Goal: Communication & Community: Answer question/provide support

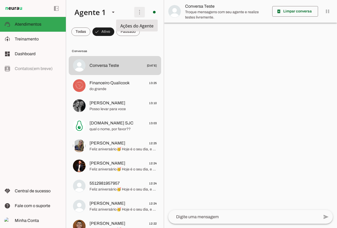
click at [139, 15] on span at bounding box center [139, 12] width 13 height 13
click at [202, 24] on slot at bounding box center [212, 32] width 21 height 19
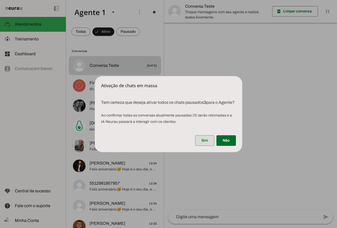
click at [202, 140] on span at bounding box center [204, 140] width 19 height 13
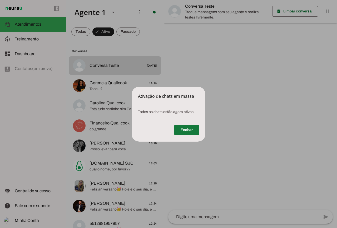
click at [193, 128] on span at bounding box center [187, 129] width 25 height 13
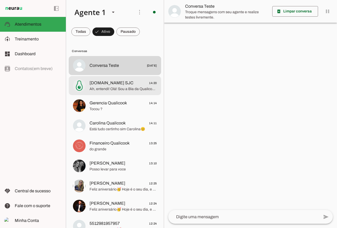
click at [139, 89] on span "Ah, entendi! Olá! Sou a Bia da Qualicook, a empresa de marmitas ultracongeladas…" at bounding box center [123, 88] width 67 height 5
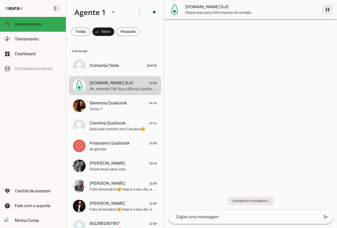
click at [329, 11] on span at bounding box center [328, 9] width 13 height 13
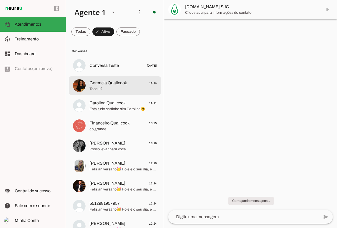
click at [115, 93] on md-item "Gerencia Qualicook 14:14 Tocou ?" at bounding box center [115, 85] width 93 height 19
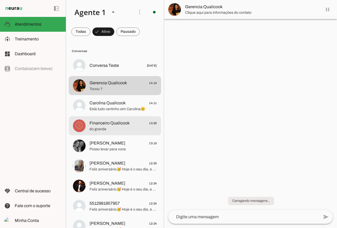
drag, startPoint x: 114, startPoint y: 125, endPoint x: 151, endPoint y: 95, distance: 47.9
click at [113, 125] on span "Financeiro Qualicook" at bounding box center [110, 123] width 40 height 6
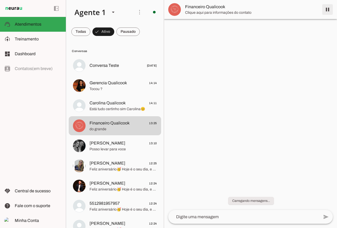
click at [328, 9] on span at bounding box center [328, 9] width 13 height 13
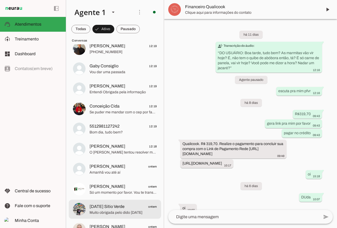
scroll to position [264, 0]
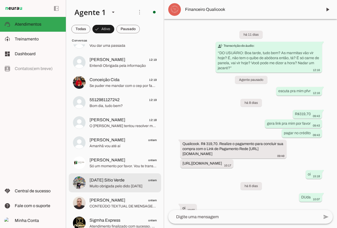
click at [109, 182] on span "[DATE] Sítio Verde" at bounding box center [107, 180] width 35 height 6
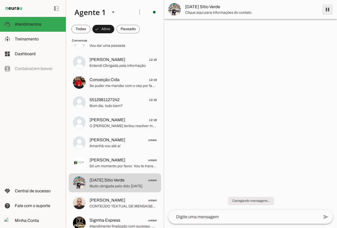
click at [327, 11] on span at bounding box center [328, 9] width 13 height 13
